Goal: Information Seeking & Learning: Check status

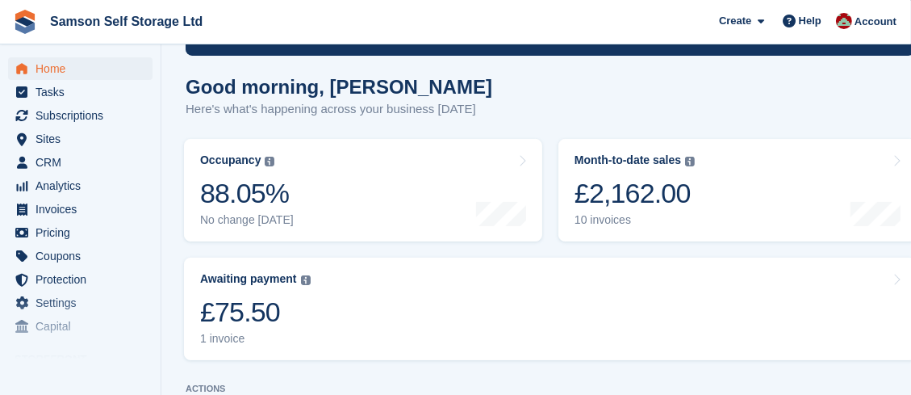
scroll to position [138, 0]
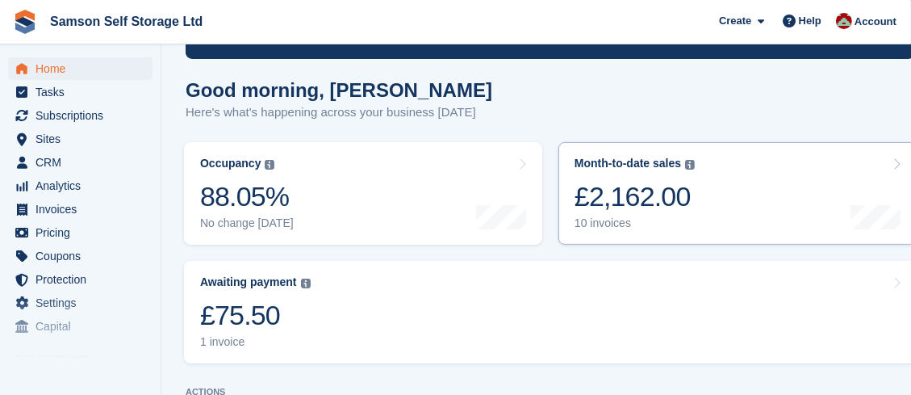
click at [616, 195] on div "£2,162.00" at bounding box center [635, 196] width 120 height 33
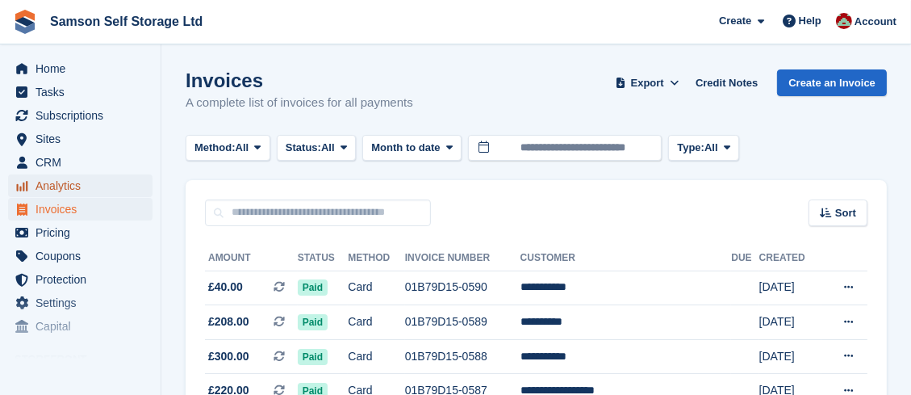
click at [82, 186] on span "Analytics" at bounding box center [84, 185] width 97 height 23
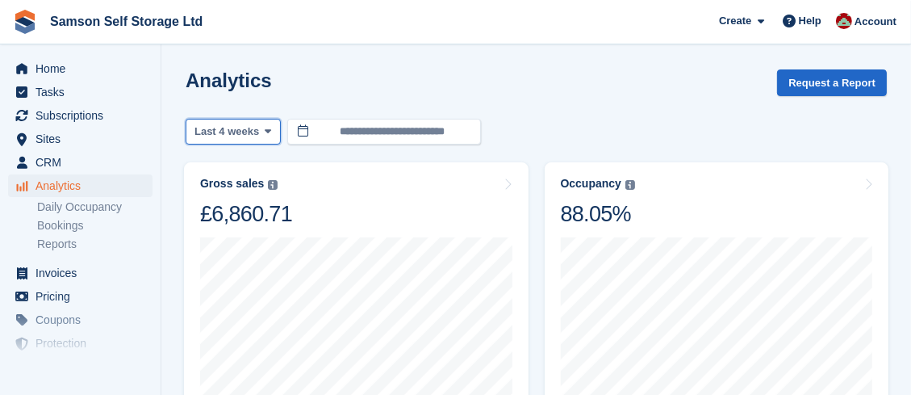
click at [265, 136] on icon at bounding box center [268, 131] width 6 height 10
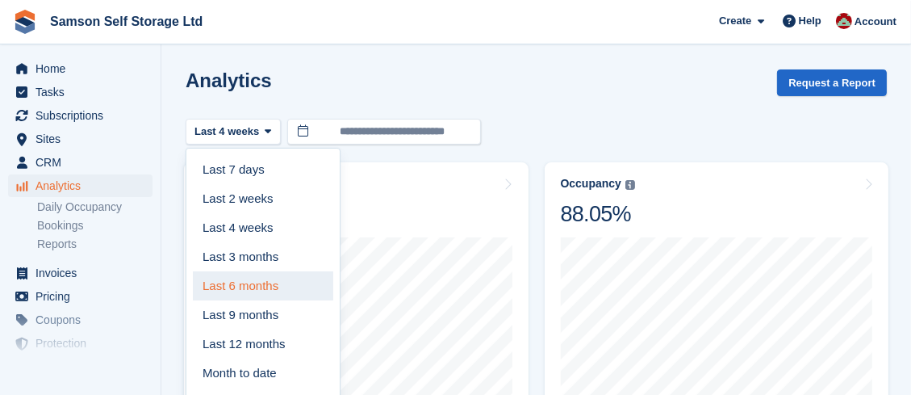
click at [267, 291] on link "Last 6 months" at bounding box center [263, 285] width 140 height 29
